Goal: Information Seeking & Learning: Learn about a topic

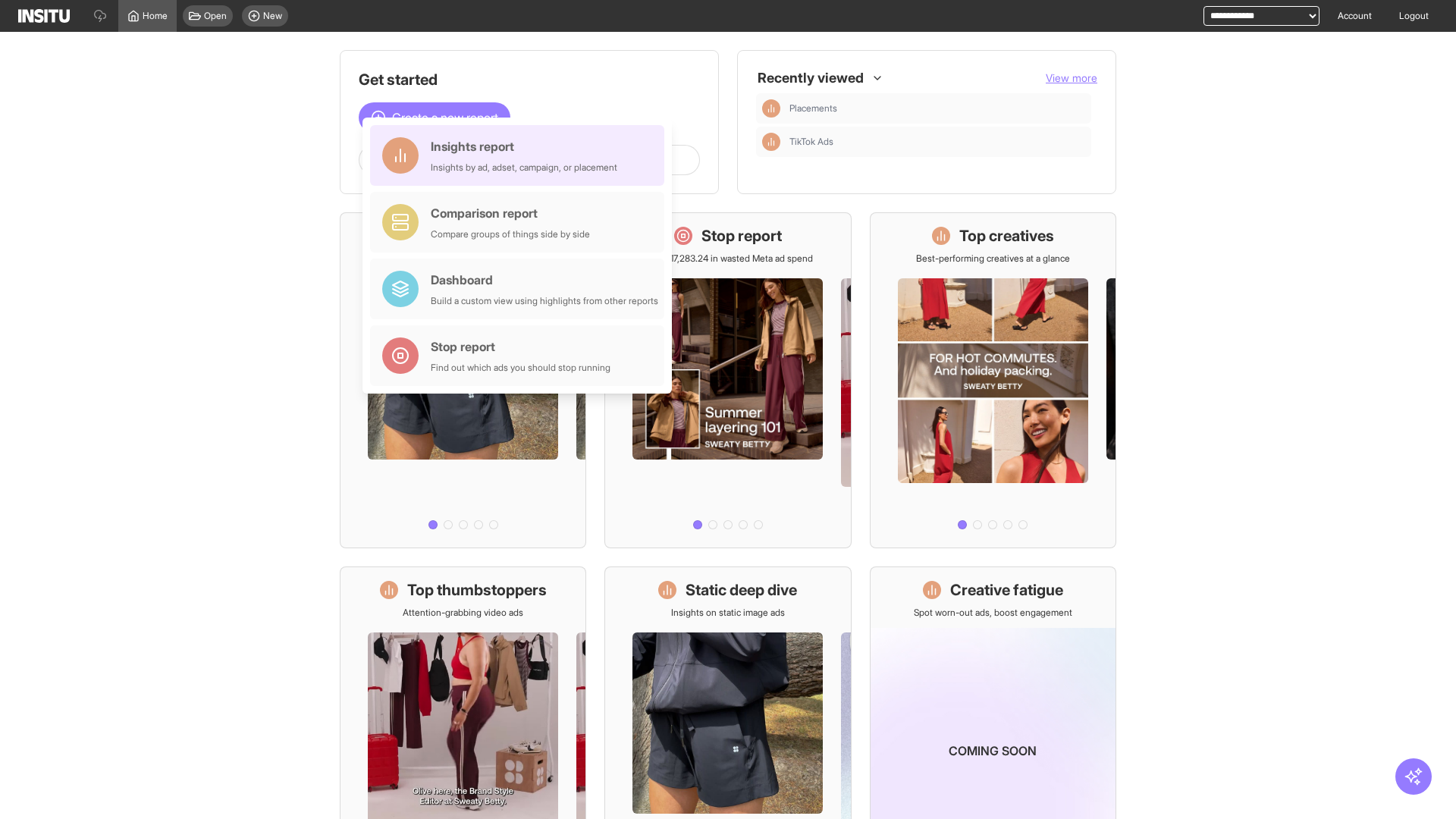
click at [521, 155] on div "Insights report Insights by ad, adset, campaign, or placement" at bounding box center [524, 155] width 187 height 36
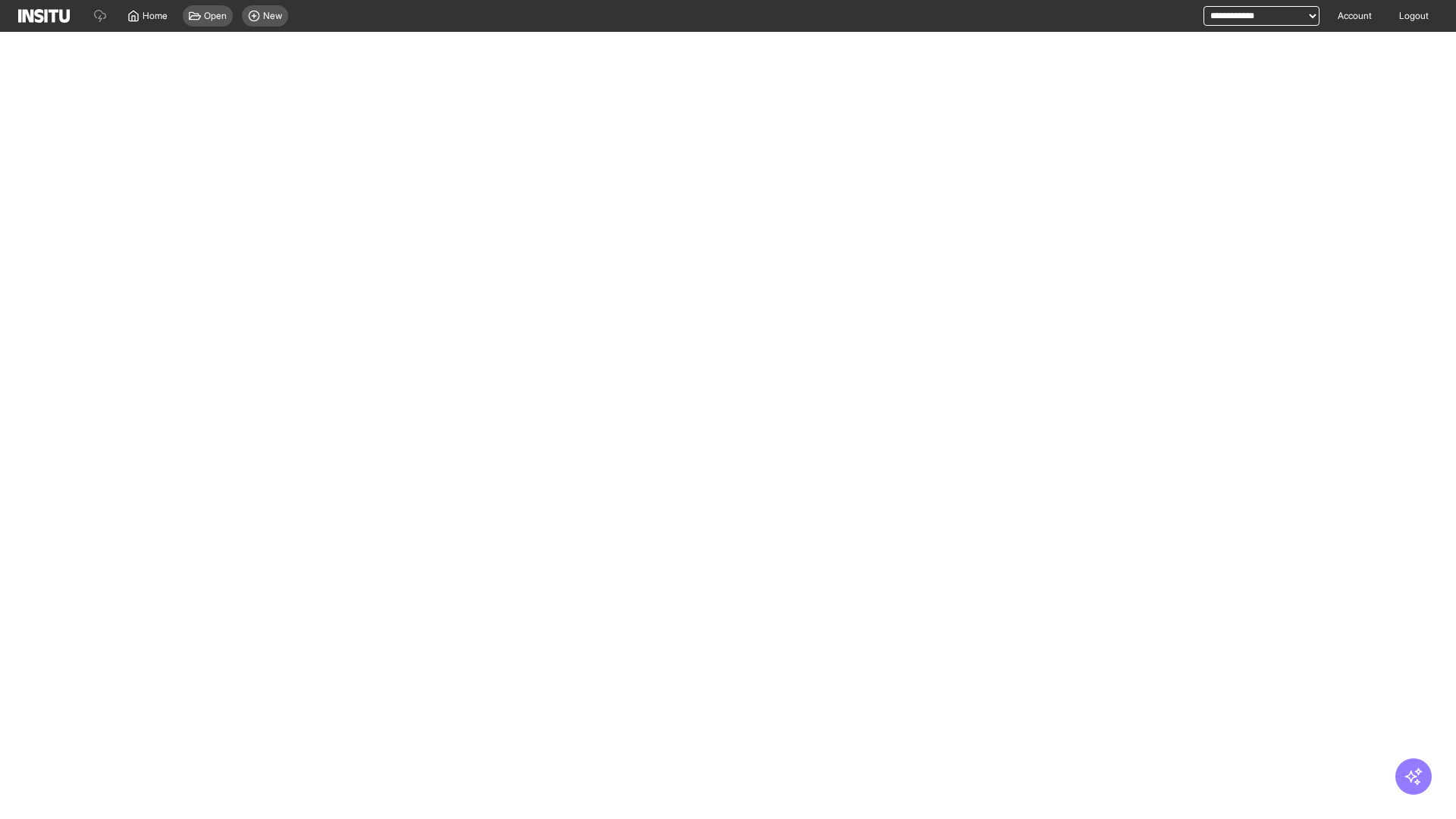
select select "**"
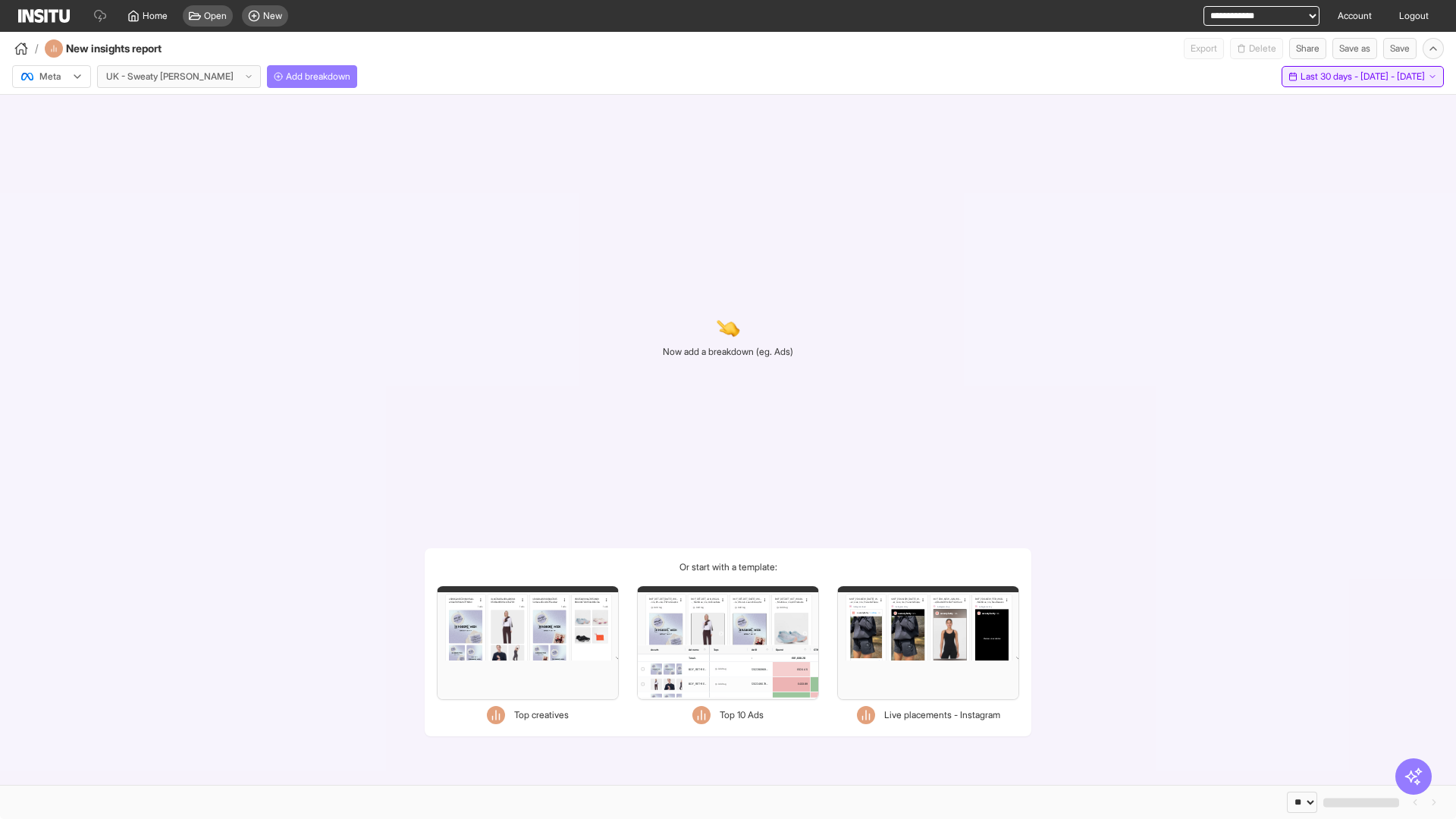
click at [1329, 77] on span "Last 30 days - [DATE] - [DATE]" at bounding box center [1363, 77] width 124 height 12
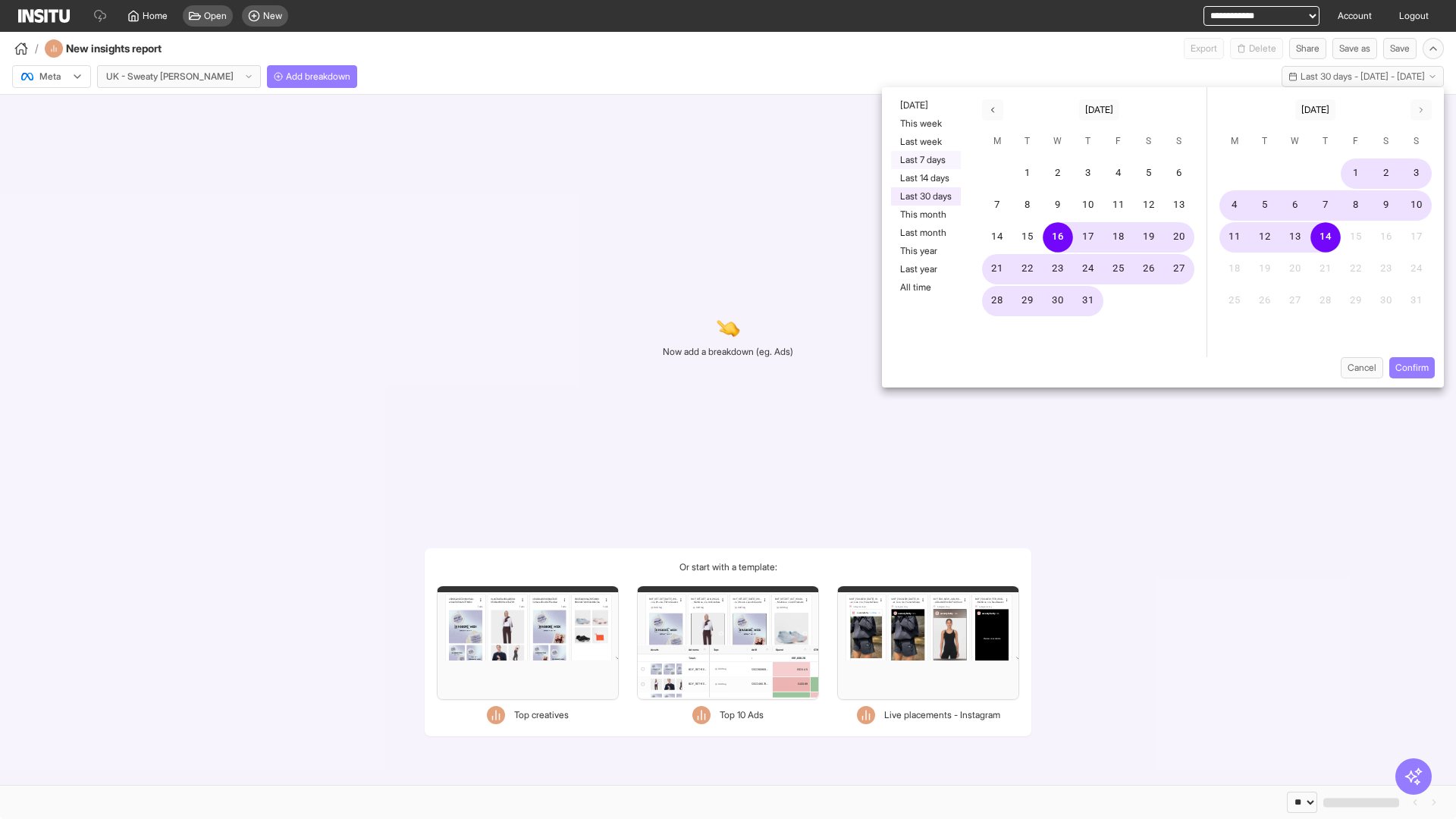
click at [925, 160] on button "Last 7 days" at bounding box center [925, 160] width 70 height 18
